Goal: Check status: Check status

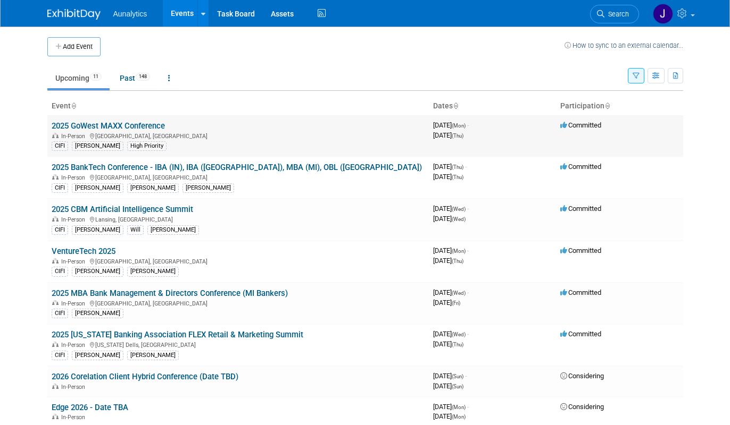
click at [129, 127] on link "2025 GoWest MAXX Conference" at bounding box center [108, 126] width 113 height 10
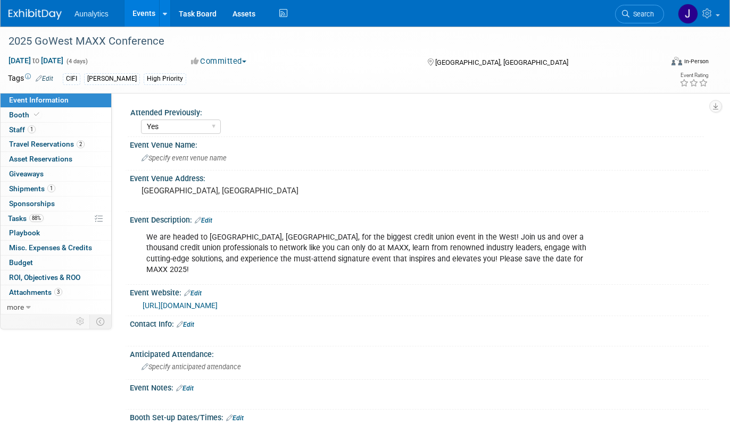
select select "Yes"
click at [178, 302] on link "[URL][DOMAIN_NAME]" at bounding box center [180, 306] width 75 height 9
click at [69, 119] on link "Booth" at bounding box center [56, 115] width 111 height 14
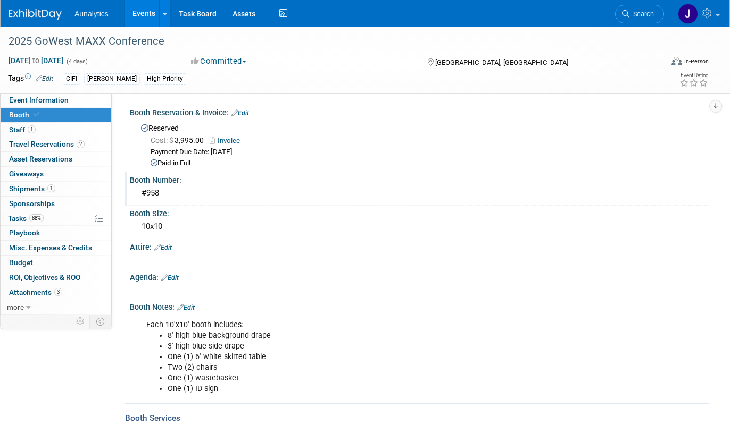
click at [149, 192] on div "#958" at bounding box center [419, 193] width 563 height 16
